Goal: Information Seeking & Learning: Learn about a topic

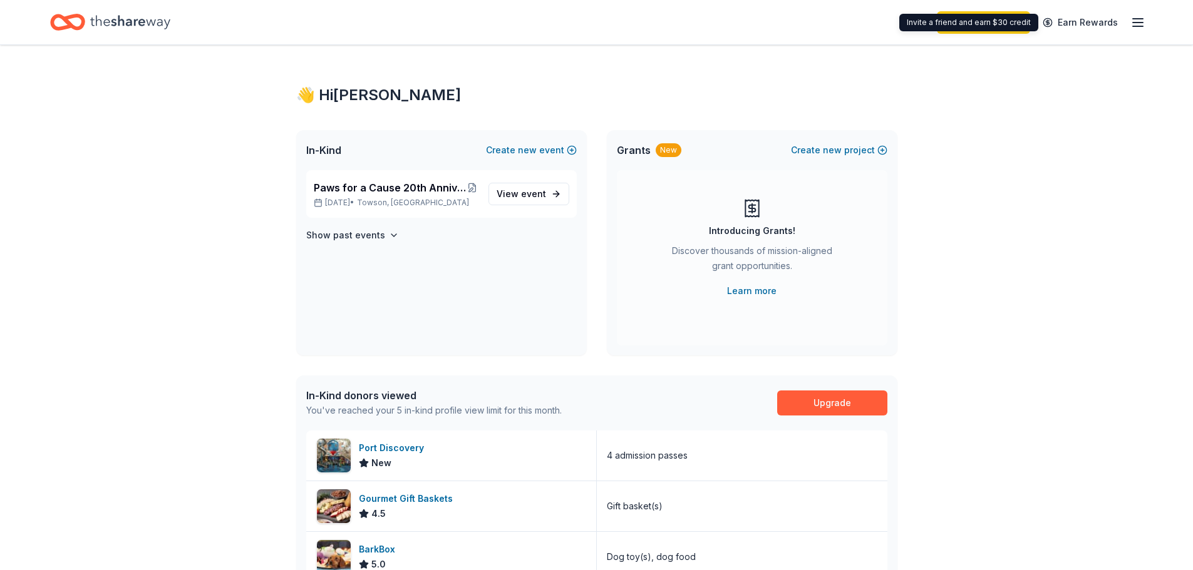
click at [1128, 23] on div "Start free trial Earn Rewards" at bounding box center [1041, 22] width 209 height 29
click at [1131, 23] on icon "button" at bounding box center [1137, 22] width 15 height 15
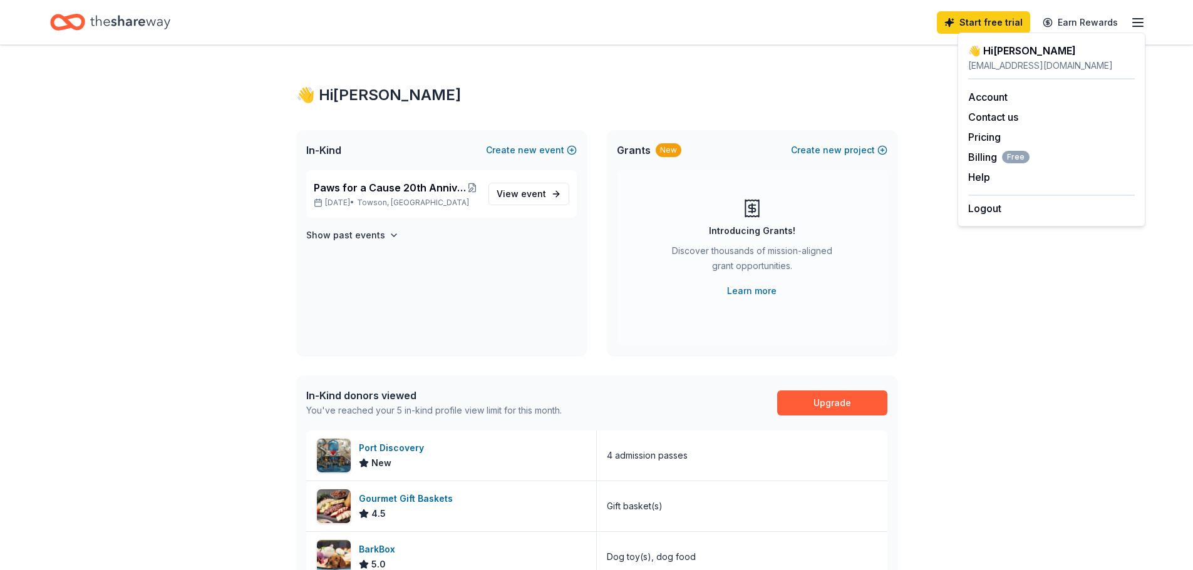
click at [1017, 286] on div "👋 Hi [PERSON_NAME] In-Kind Create new event Paws for a Cause 20th Anniversary C…" at bounding box center [596, 489] width 1193 height 889
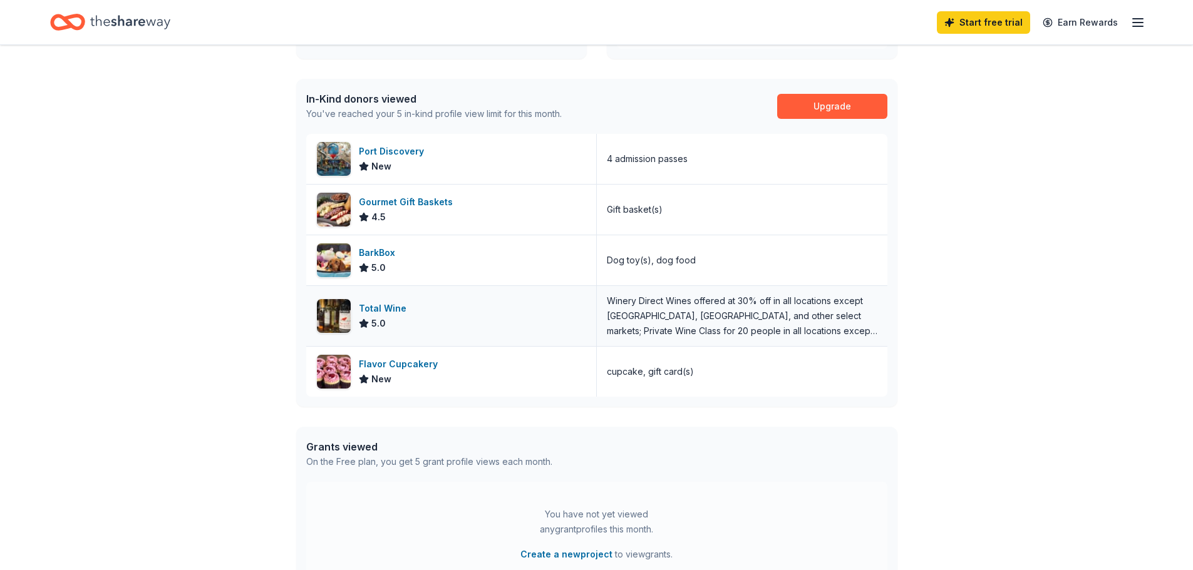
scroll to position [250, 0]
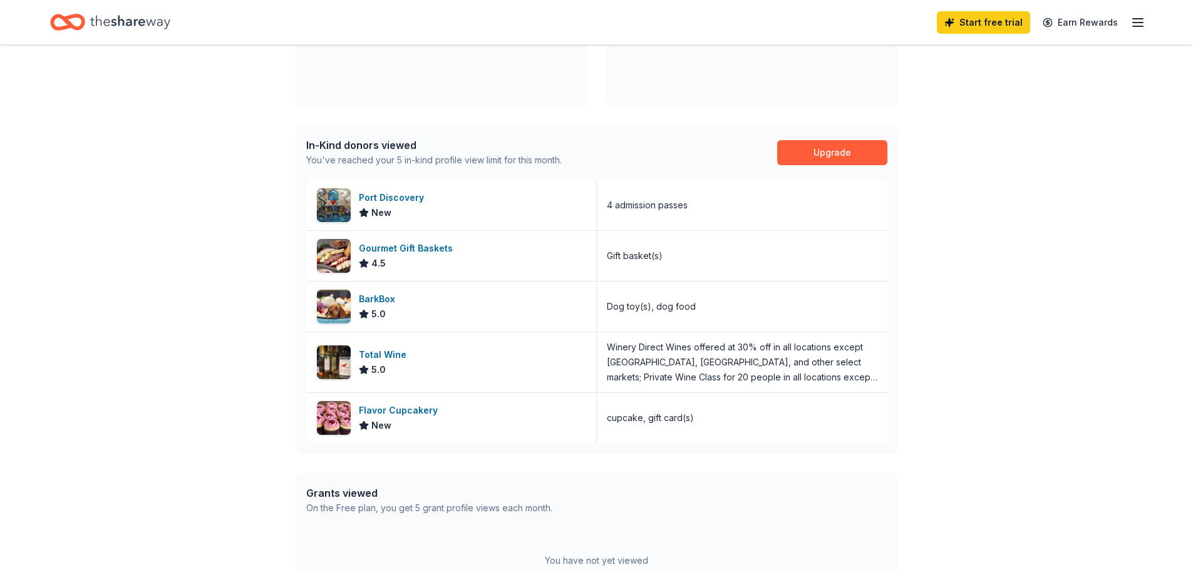
click at [379, 149] on div "In-Kind donors viewed" at bounding box center [433, 145] width 255 height 15
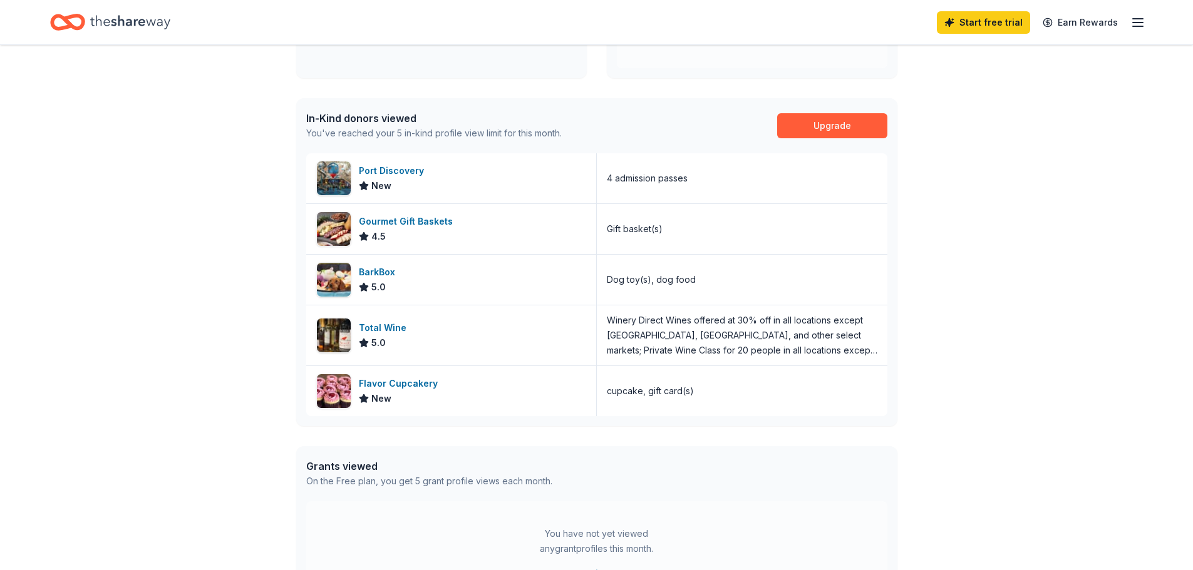
scroll to position [0, 0]
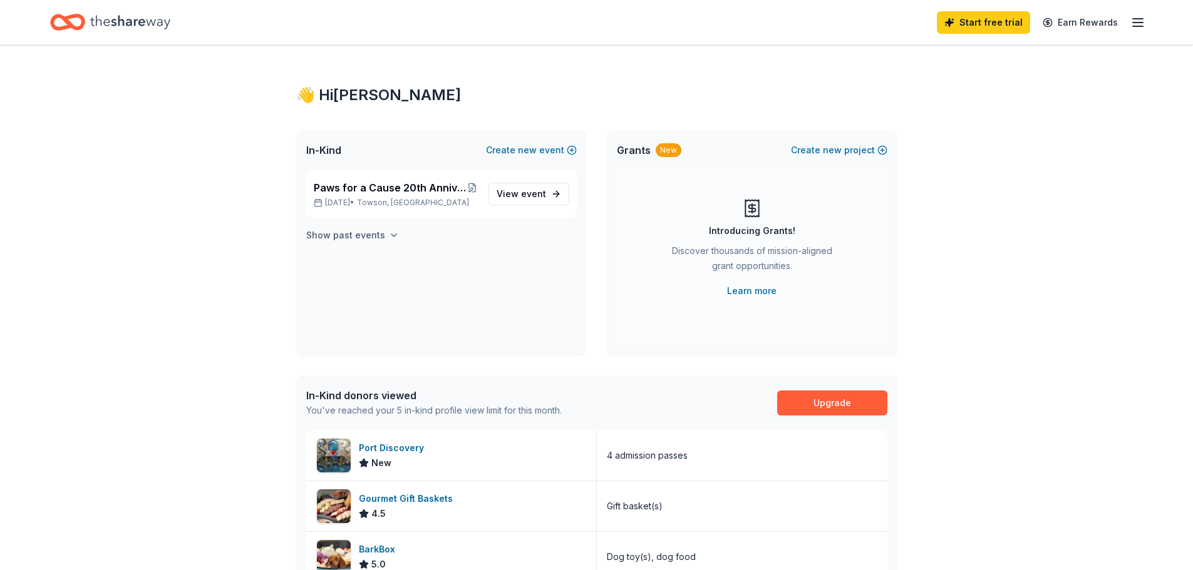
click at [374, 237] on h4 "Show past events" at bounding box center [345, 235] width 79 height 15
click at [374, 194] on span "Paws for a Cause 20th Anniversary Charity Night & Silent Auction" at bounding box center [390, 187] width 153 height 15
click at [440, 187] on span "Paws for a Cause 20th Anniversary Charity Night & Silent Auction" at bounding box center [390, 187] width 153 height 15
click at [538, 196] on link "View event" at bounding box center [528, 194] width 81 height 23
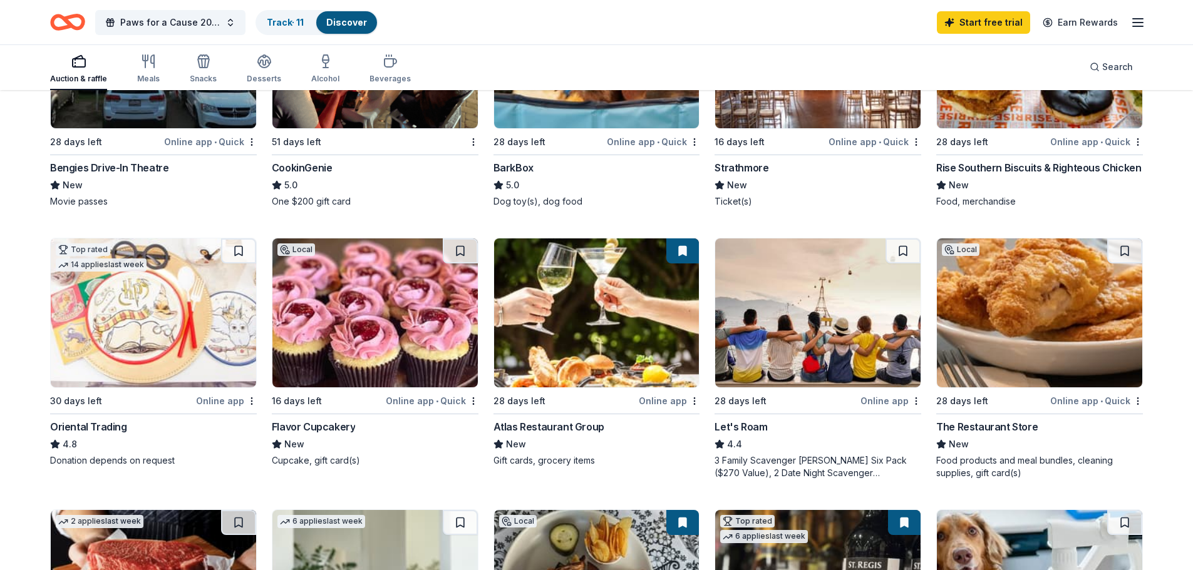
scroll to position [250, 0]
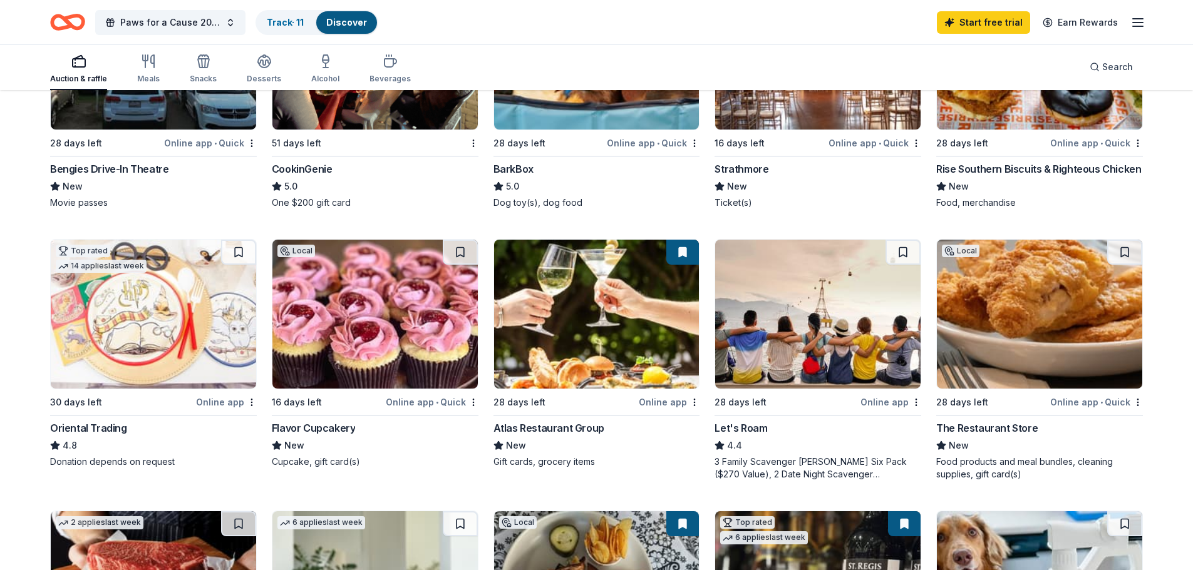
click at [682, 251] on button at bounding box center [682, 252] width 33 height 25
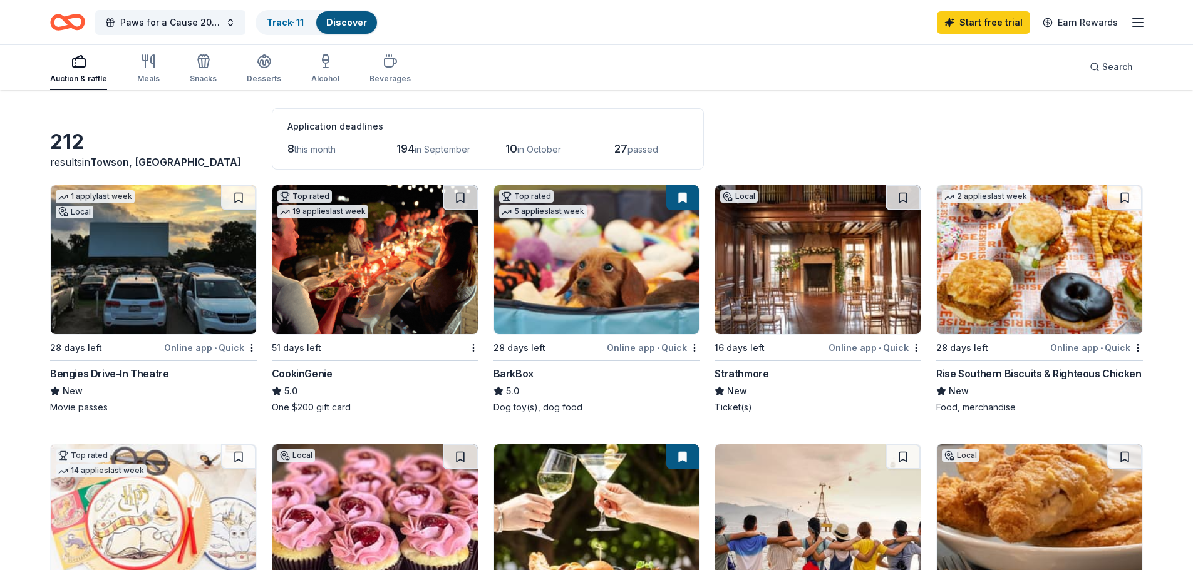
scroll to position [0, 0]
